Goal: Transaction & Acquisition: Purchase product/service

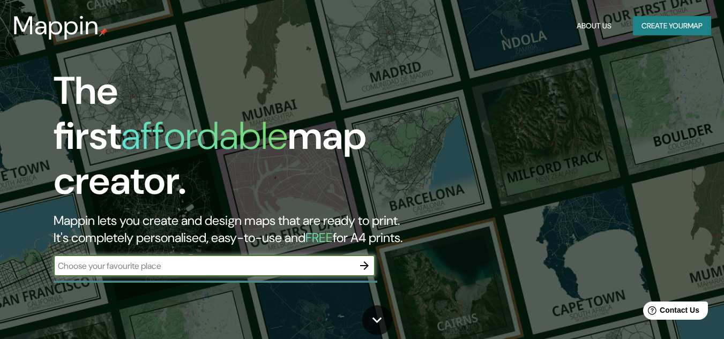
click at [147, 260] on input "text" at bounding box center [204, 266] width 300 height 12
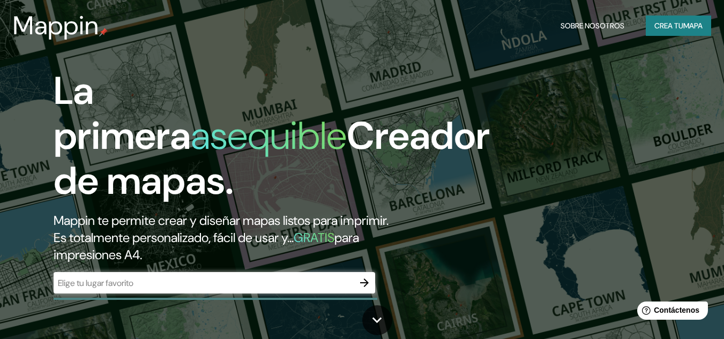
click at [501, 132] on div "La primera asequible Creador de mapas. Mappin te permite crear y diseñar mapas …" at bounding box center [362, 169] width 724 height 339
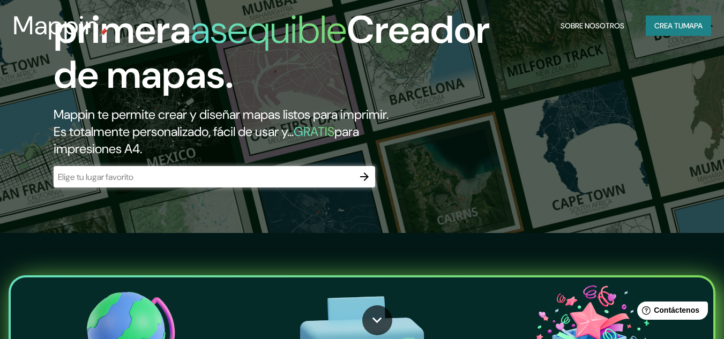
scroll to position [23, 0]
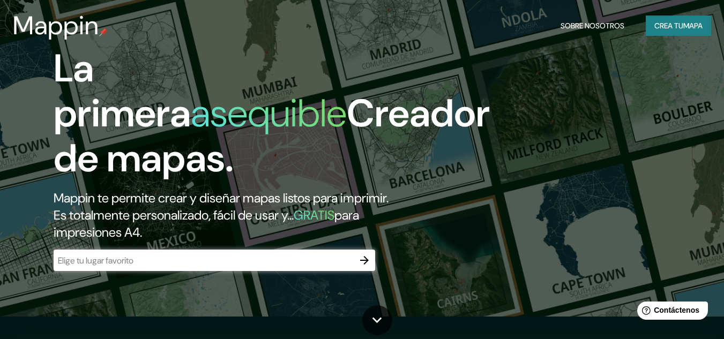
click at [344, 257] on input "text" at bounding box center [204, 261] width 300 height 12
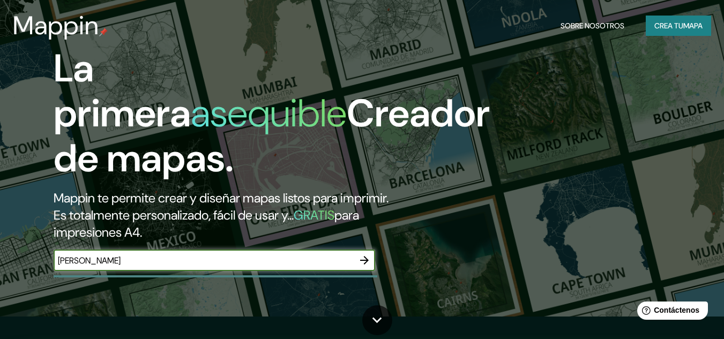
type input "[PERSON_NAME]"
click at [362, 255] on icon "button" at bounding box center [364, 260] width 13 height 13
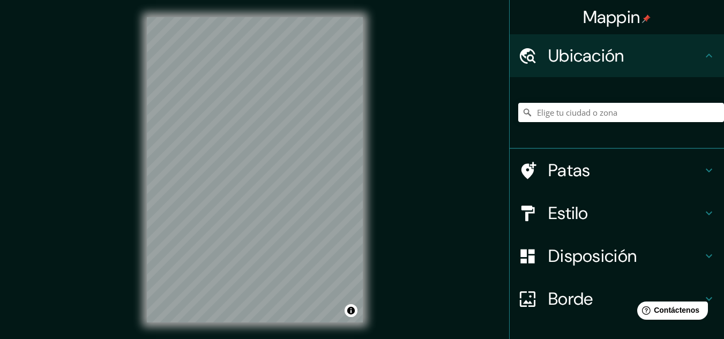
click at [600, 206] on h4 "Estilo" at bounding box center [625, 213] width 154 height 21
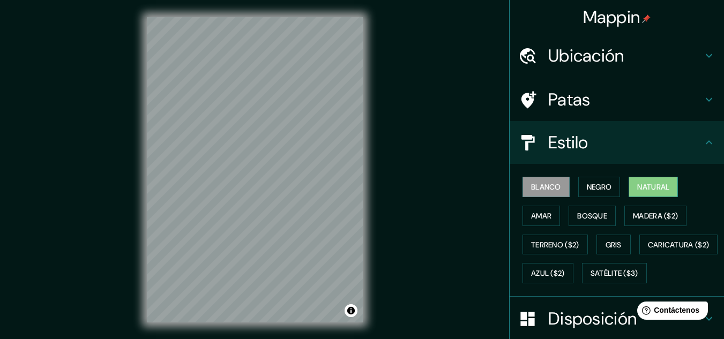
click at [641, 185] on font "Natural" at bounding box center [653, 187] width 32 height 10
click at [310, 338] on div "© Mapbox © OpenStreetMap Improve this map" at bounding box center [255, 170] width 250 height 340
